Goal: Check status

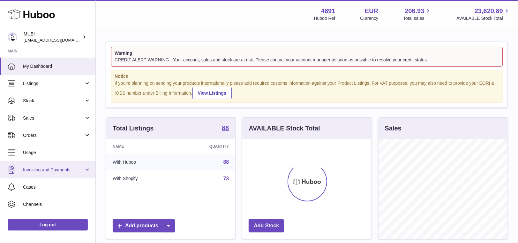
scroll to position [99, 129]
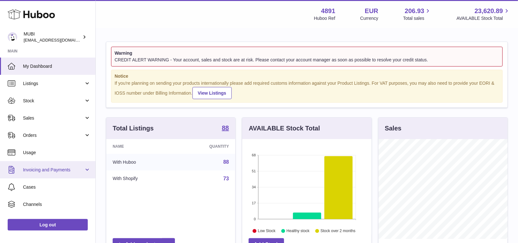
click at [88, 169] on link "Invoicing and Payments" at bounding box center [47, 169] width 95 height 17
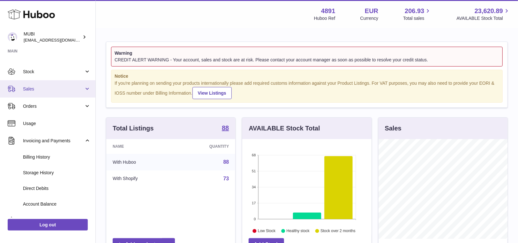
scroll to position [27, 0]
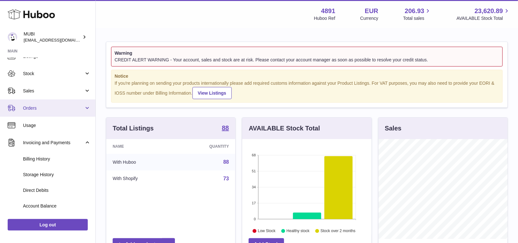
click at [85, 108] on link "Orders" at bounding box center [47, 107] width 95 height 17
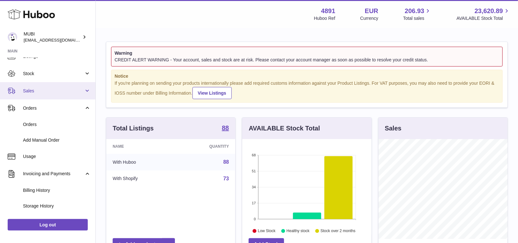
click at [85, 93] on link "Sales" at bounding box center [47, 90] width 95 height 17
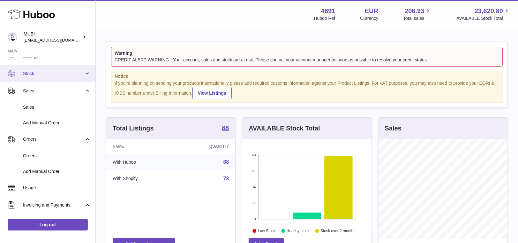
click at [86, 73] on link "Stock" at bounding box center [47, 73] width 95 height 17
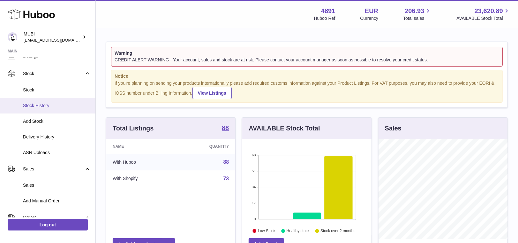
click at [50, 104] on span "Stock History" at bounding box center [57, 105] width 68 height 6
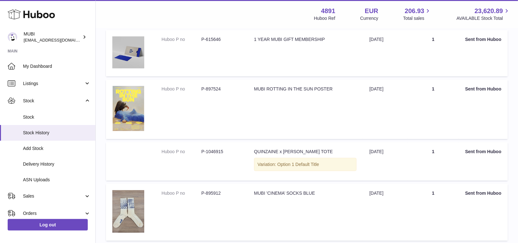
scroll to position [277, 0]
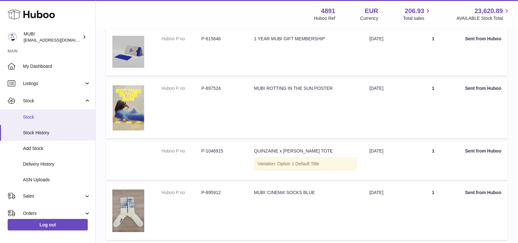
click at [69, 118] on span "Stock" at bounding box center [57, 117] width 68 height 6
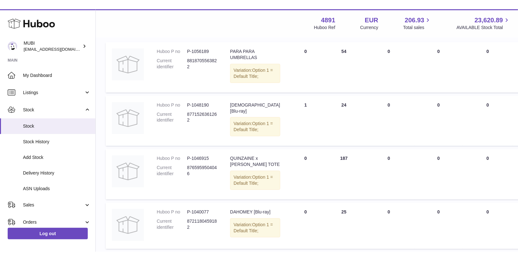
scroll to position [95, 0]
